Goal: Information Seeking & Learning: Learn about a topic

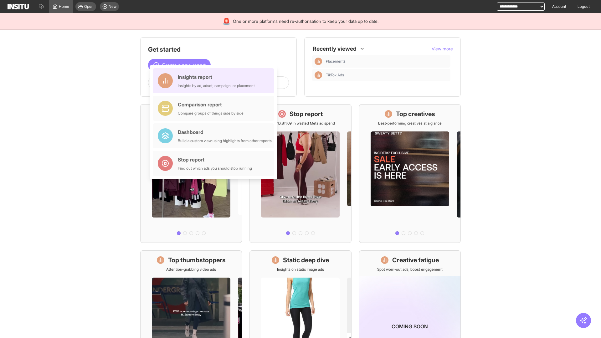
click at [215, 81] on div "Insights report Insights by ad, adset, campaign, or placement" at bounding box center [216, 80] width 77 height 15
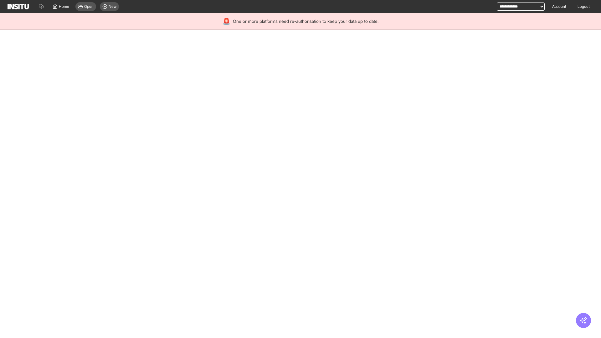
select select "**"
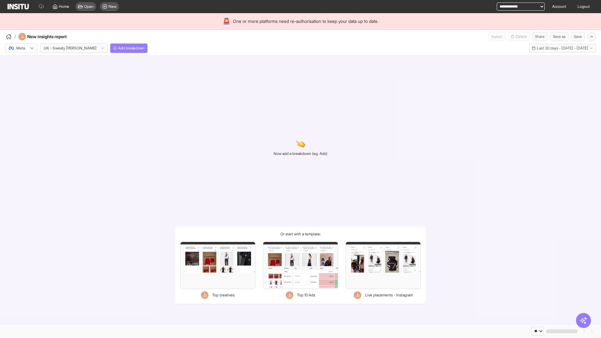
click at [21, 48] on div at bounding box center [17, 48] width 18 height 6
click at [21, 62] on span "Meta" at bounding box center [21, 62] width 8 height 6
click at [118, 48] on span "Add breakdown" at bounding box center [131, 48] width 27 height 5
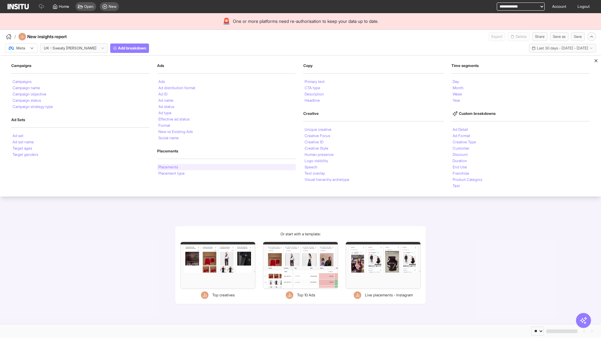
click at [168, 167] on li "Placements" at bounding box center [168, 167] width 20 height 4
